Goal: Task Accomplishment & Management: Use online tool/utility

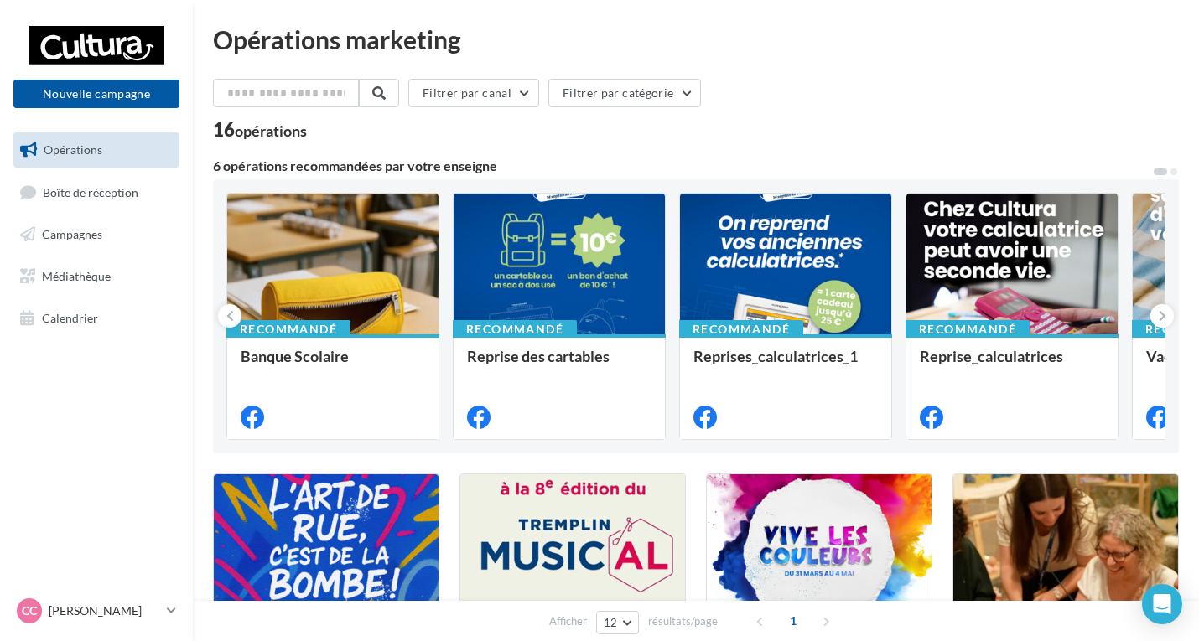
click at [657, 141] on div "16 opérations" at bounding box center [696, 132] width 966 height 22
click at [106, 231] on link "Campagnes" at bounding box center [96, 234] width 173 height 35
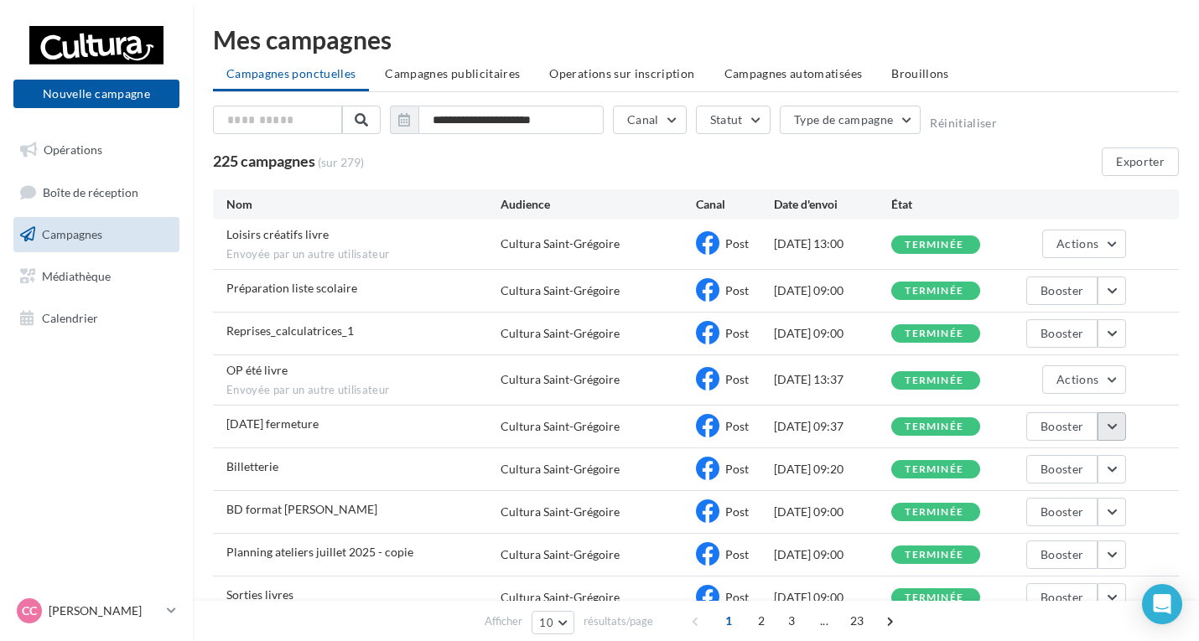
click at [1114, 429] on button "button" at bounding box center [1111, 426] width 29 height 29
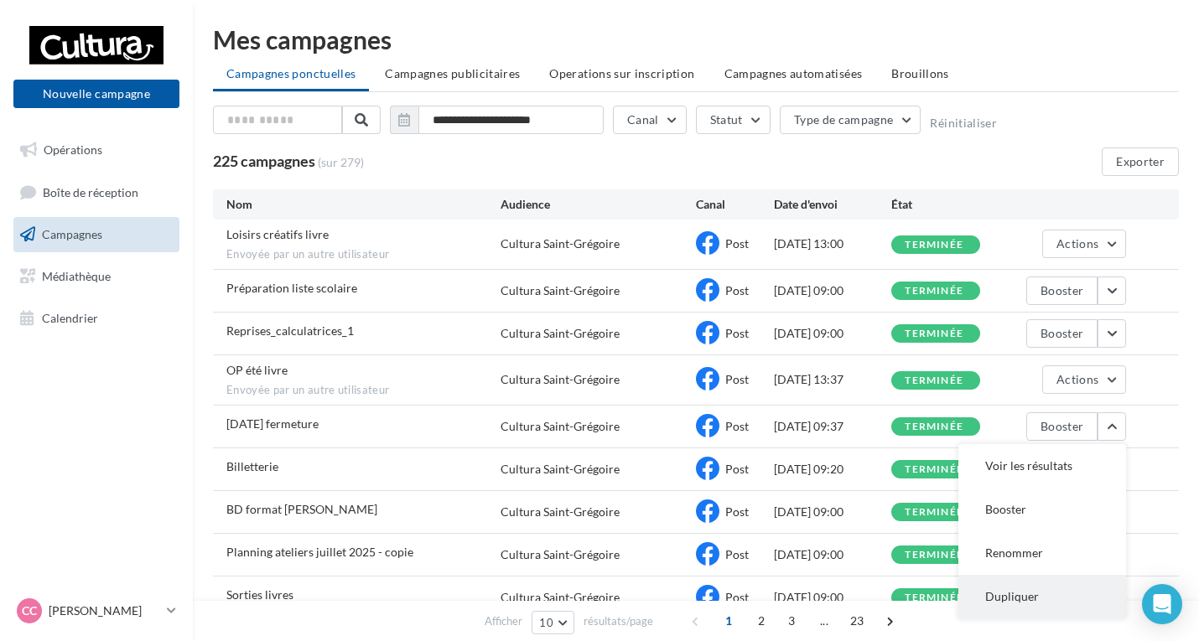
click at [1013, 592] on button "Dupliquer" at bounding box center [1042, 597] width 168 height 44
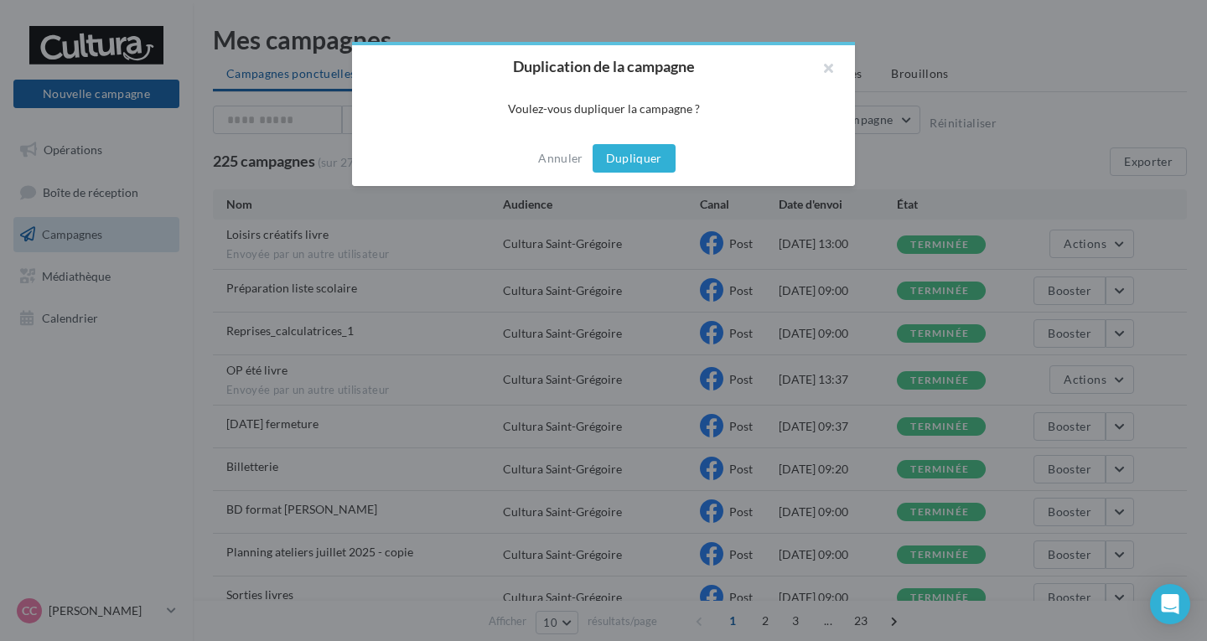
click at [639, 162] on button "Dupliquer" at bounding box center [634, 158] width 83 height 29
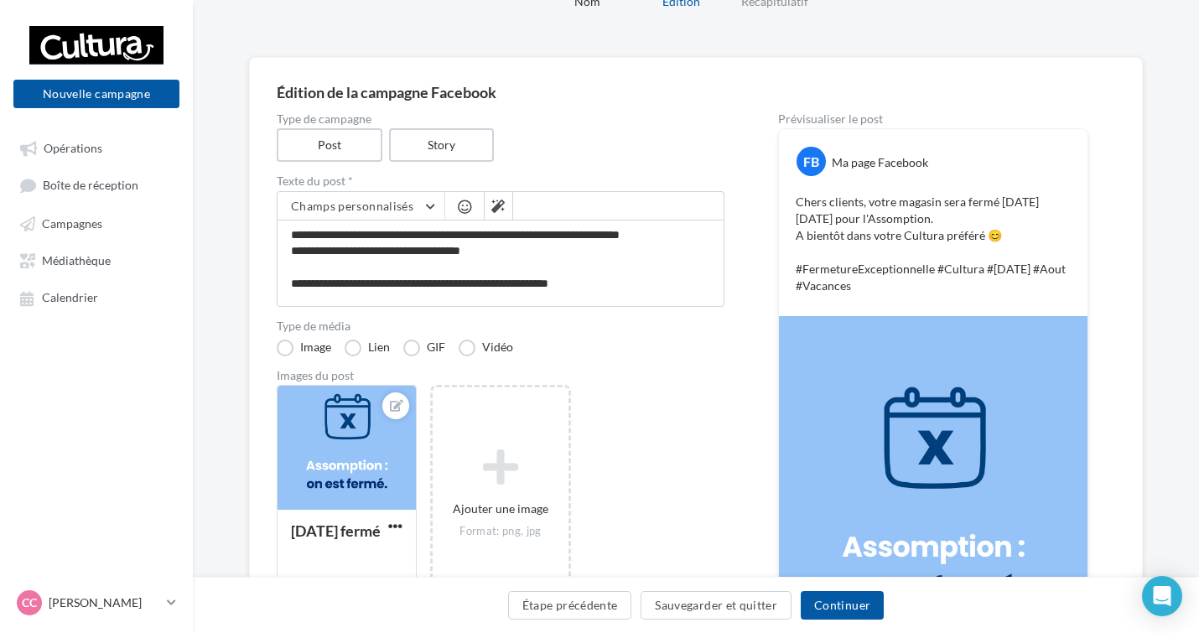
scroll to position [168, 0]
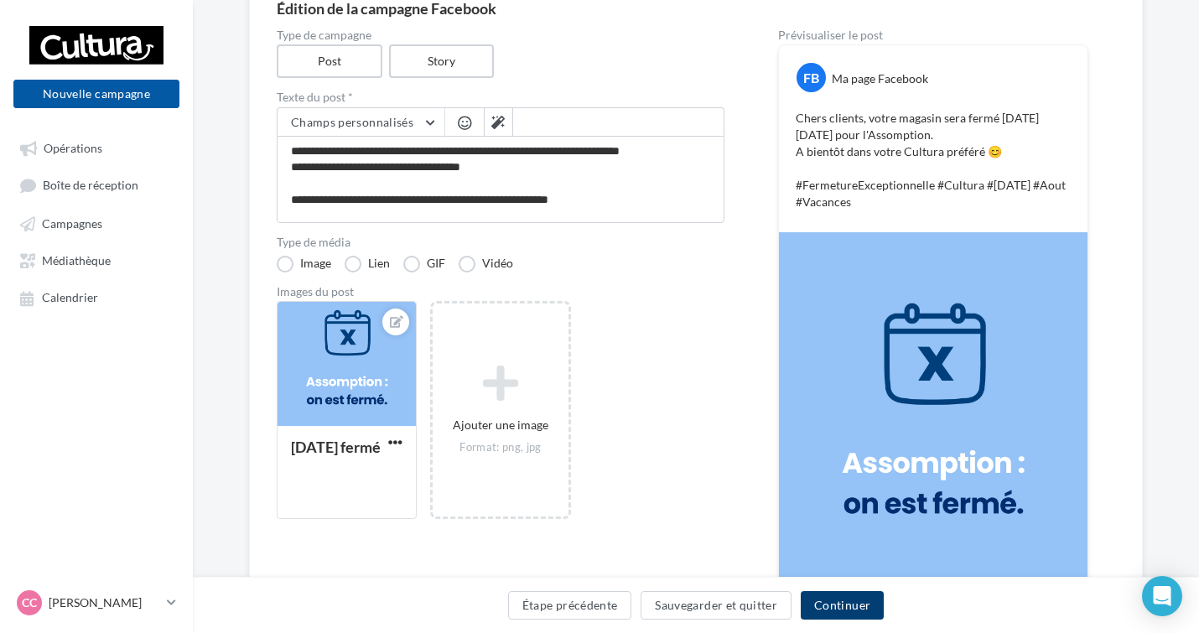
click at [833, 609] on button "Continuer" at bounding box center [842, 605] width 83 height 29
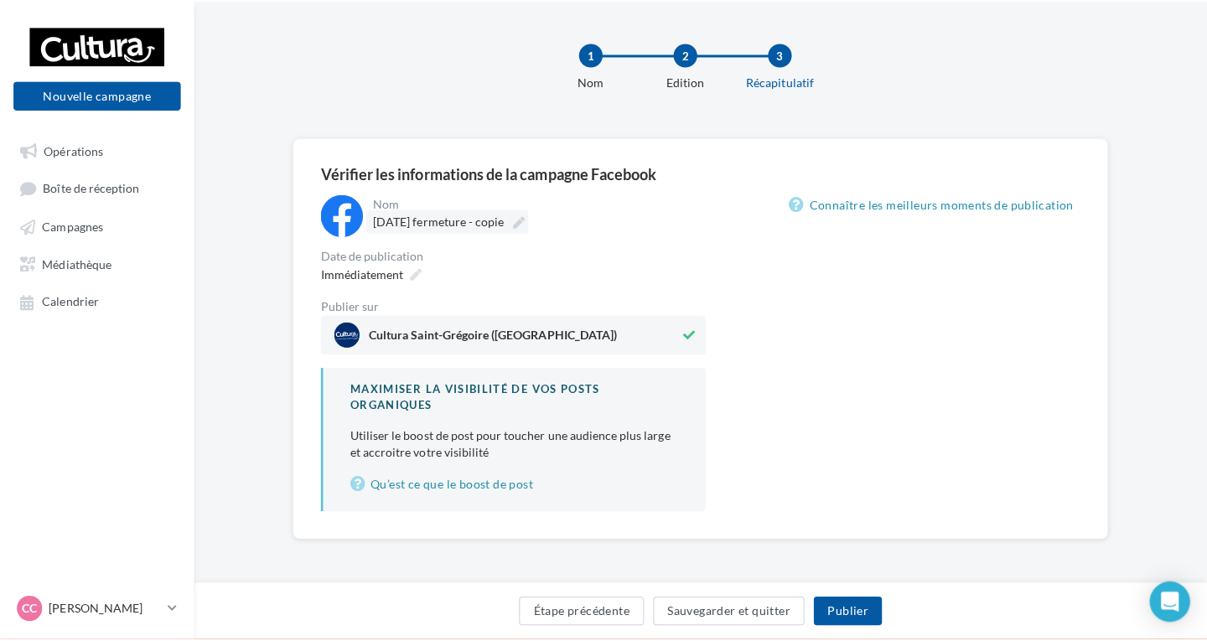
scroll to position [5, 0]
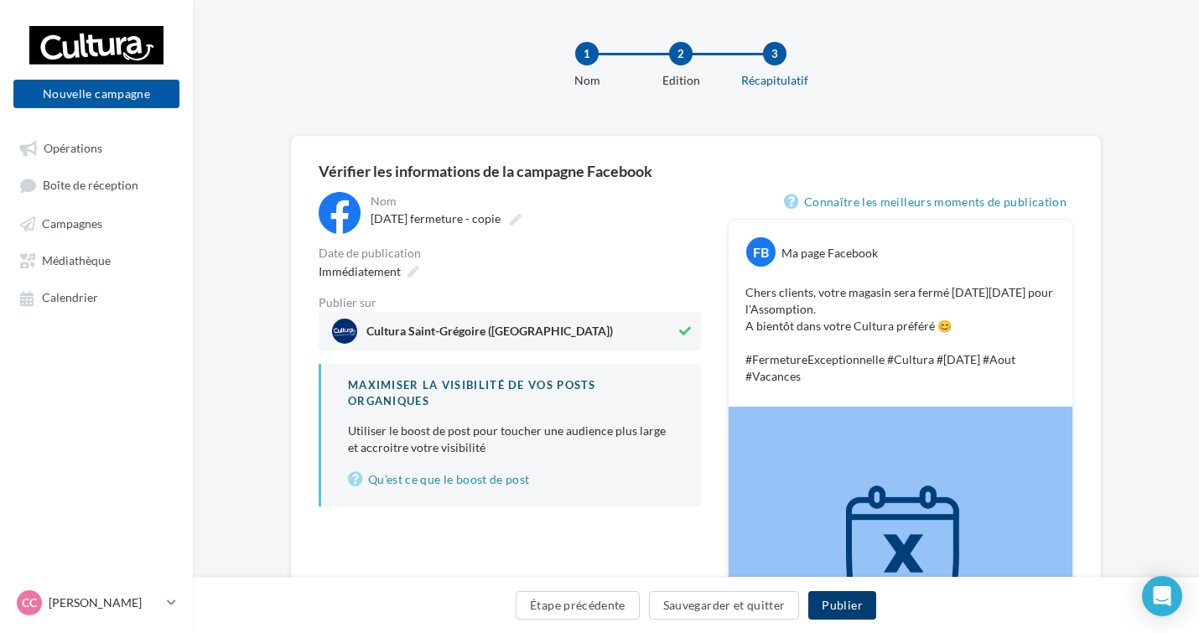
click at [829, 604] on button "Publier" at bounding box center [841, 605] width 67 height 29
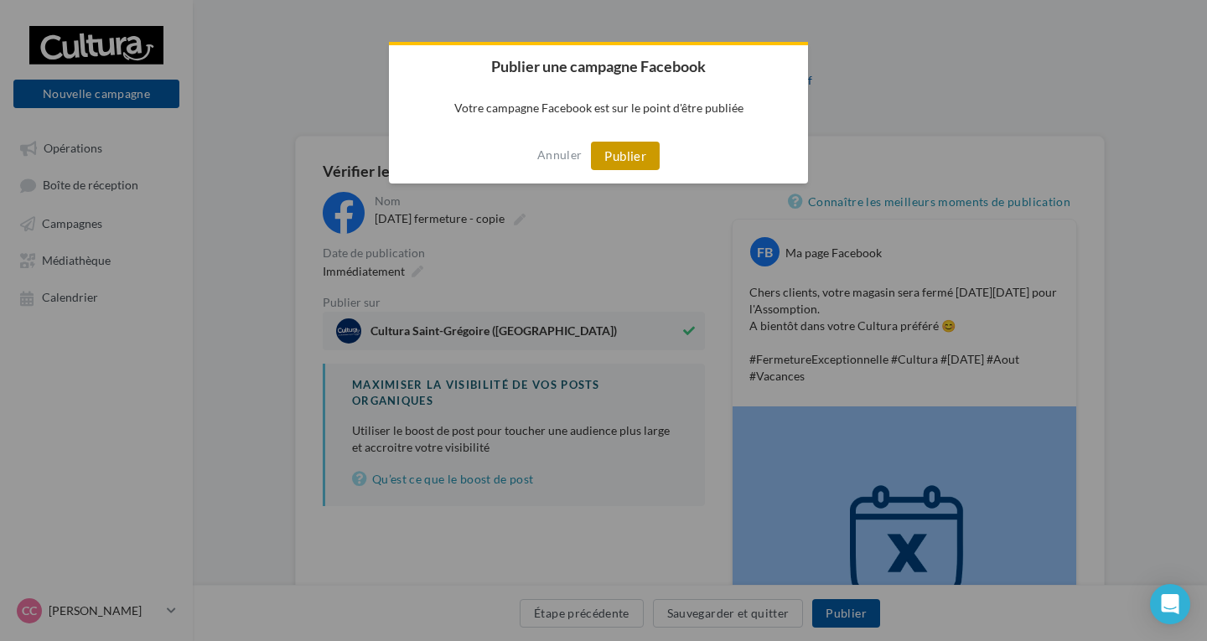
click at [595, 164] on button "Publier" at bounding box center [625, 156] width 69 height 29
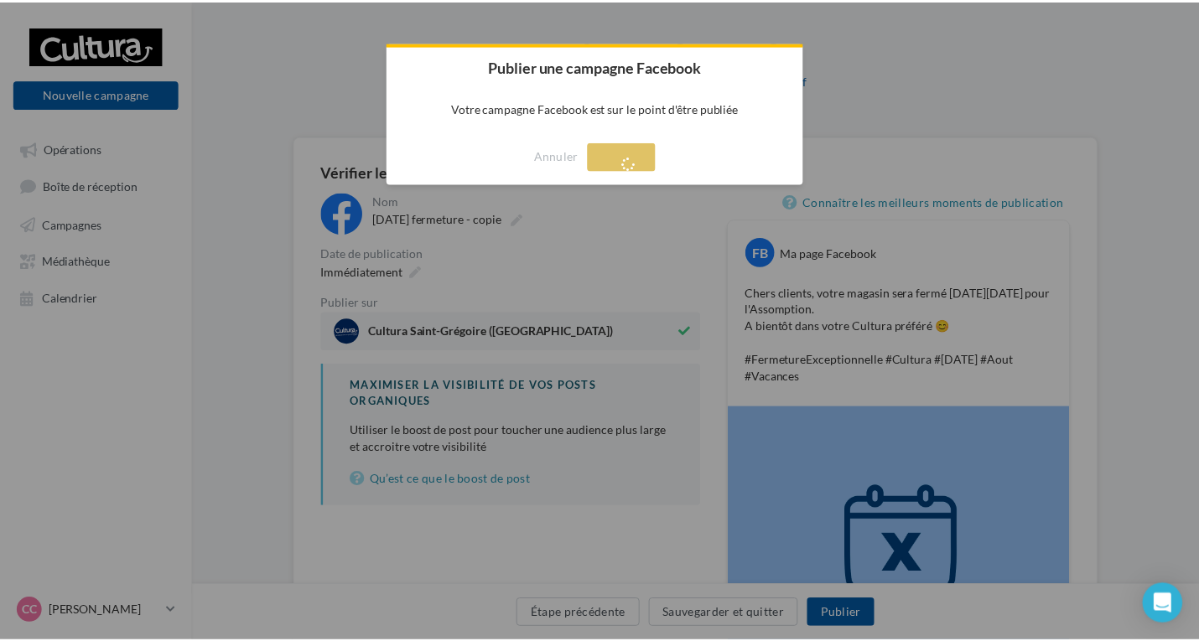
scroll to position [27, 0]
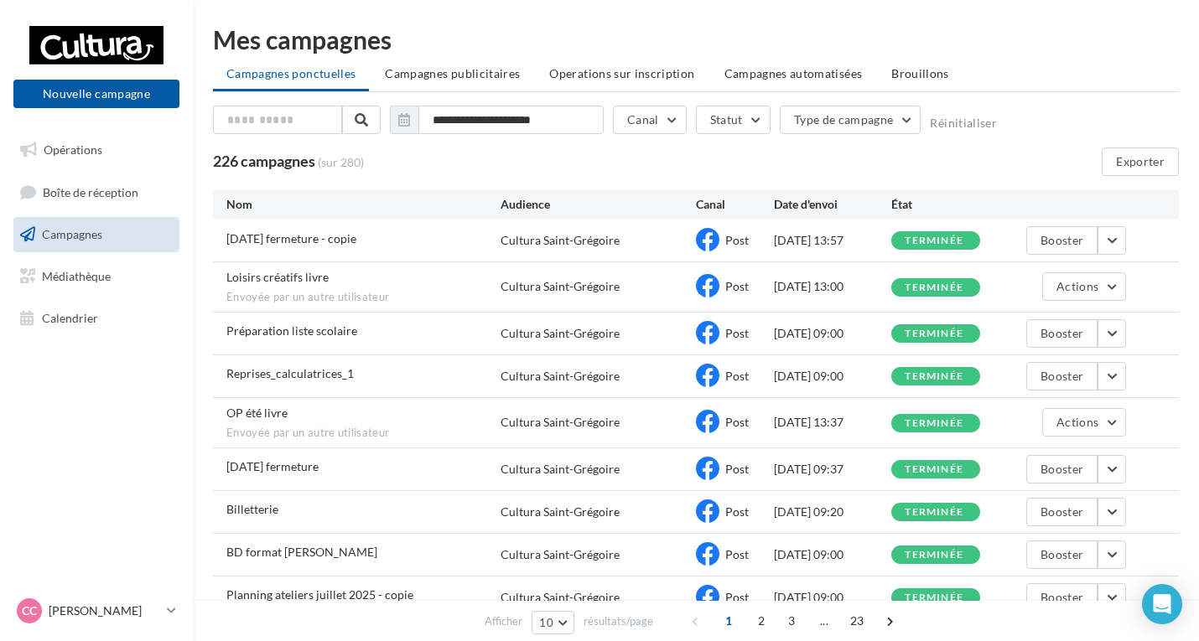
drag, startPoint x: 385, startPoint y: 238, endPoint x: 229, endPoint y: 243, distance: 156.0
click at [229, 243] on div "[DATE] fermeture - copie" at bounding box center [363, 241] width 274 height 21
click at [240, 238] on span "[DATE] fermeture - copie" at bounding box center [291, 238] width 130 height 14
drag, startPoint x: 234, startPoint y: 240, endPoint x: 403, endPoint y: 229, distance: 169.7
click at [403, 229] on div "[DATE] fermeture - copie Cultura [GEOGRAPHIC_DATA] Post [DATE] 13:57 terminée B…" at bounding box center [696, 241] width 966 height 42
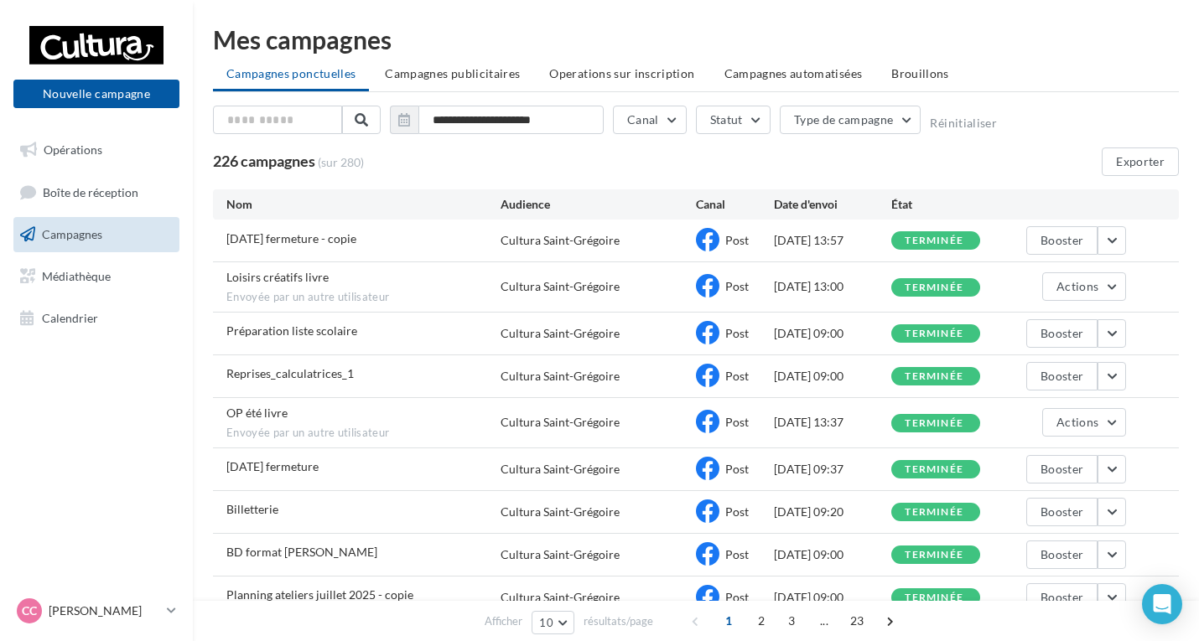
click at [627, 163] on div "226 campagnes (sur 280) Exporter" at bounding box center [696, 162] width 966 height 29
